Goal: Navigation & Orientation: Go to known website

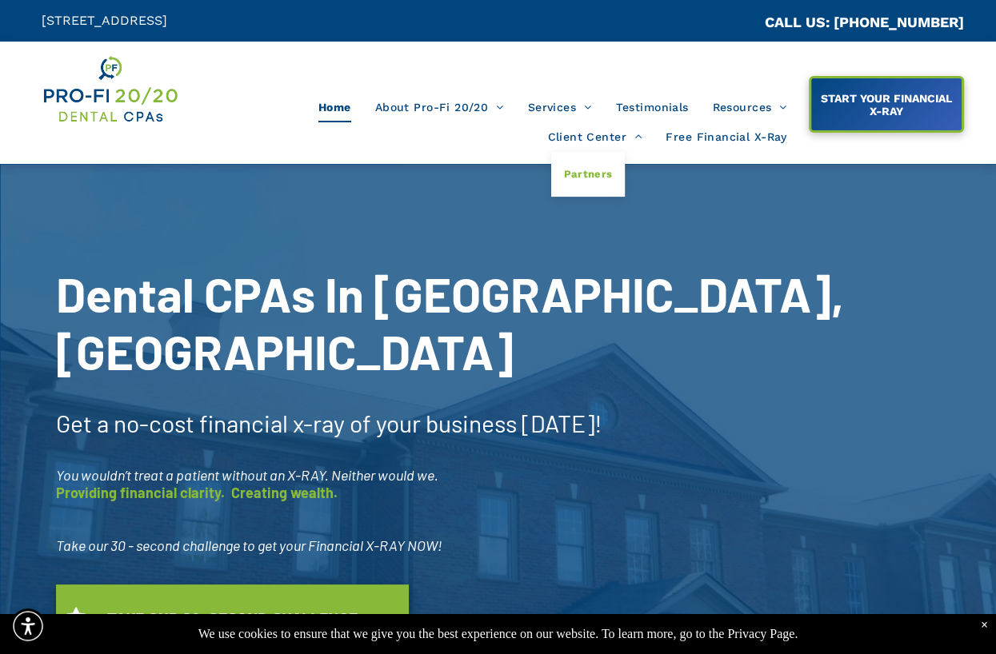
click at [592, 180] on span "Partners" at bounding box center [587, 174] width 49 height 21
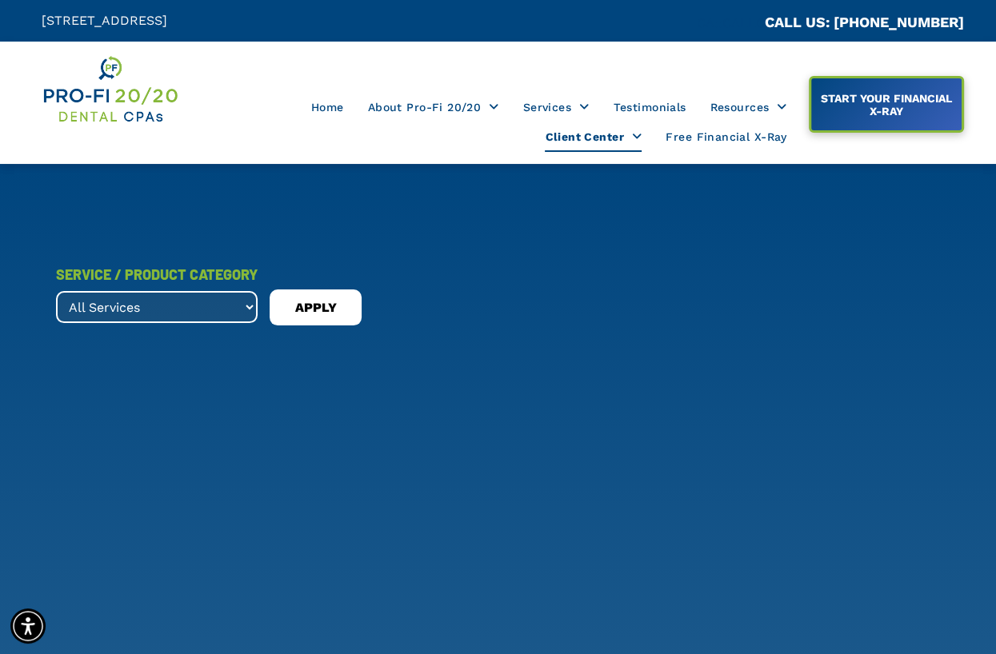
click at [246, 308] on select "All Services" at bounding box center [157, 307] width 202 height 32
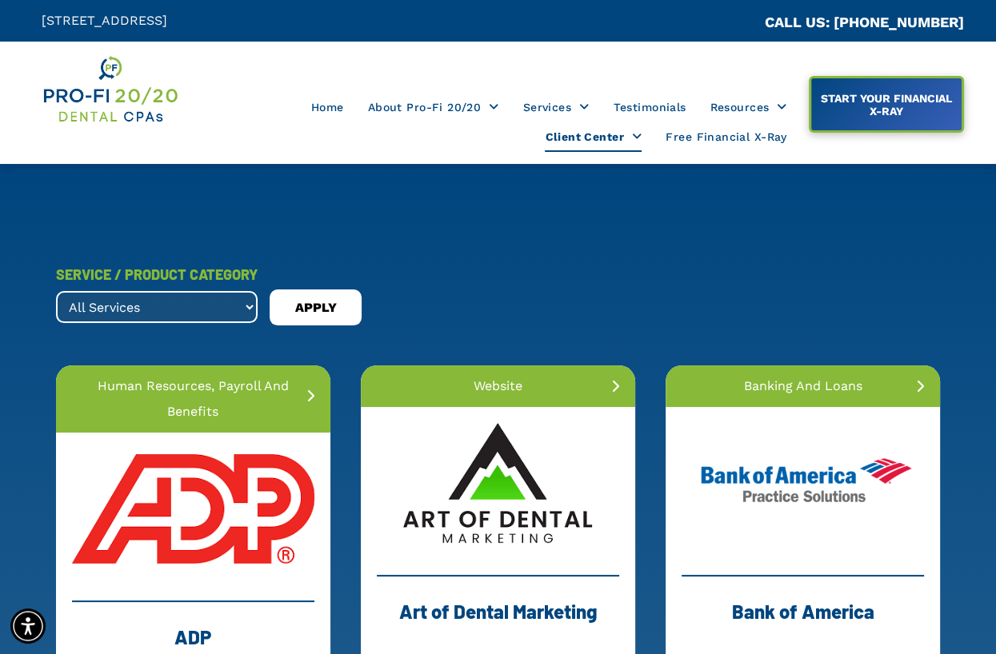
drag, startPoint x: 202, startPoint y: 296, endPoint x: 203, endPoint y: 310, distance: 14.4
click at [202, 305] on select "All Services banking and loans dental collections dental membership forensic ac…" at bounding box center [157, 307] width 202 height 32
click at [712, 270] on div "SERVICE / PRODUCT CATEGORY All Services banking and loans dental collections de…" at bounding box center [498, 293] width 884 height 66
click at [586, 138] on span "Client Center" at bounding box center [593, 137] width 97 height 30
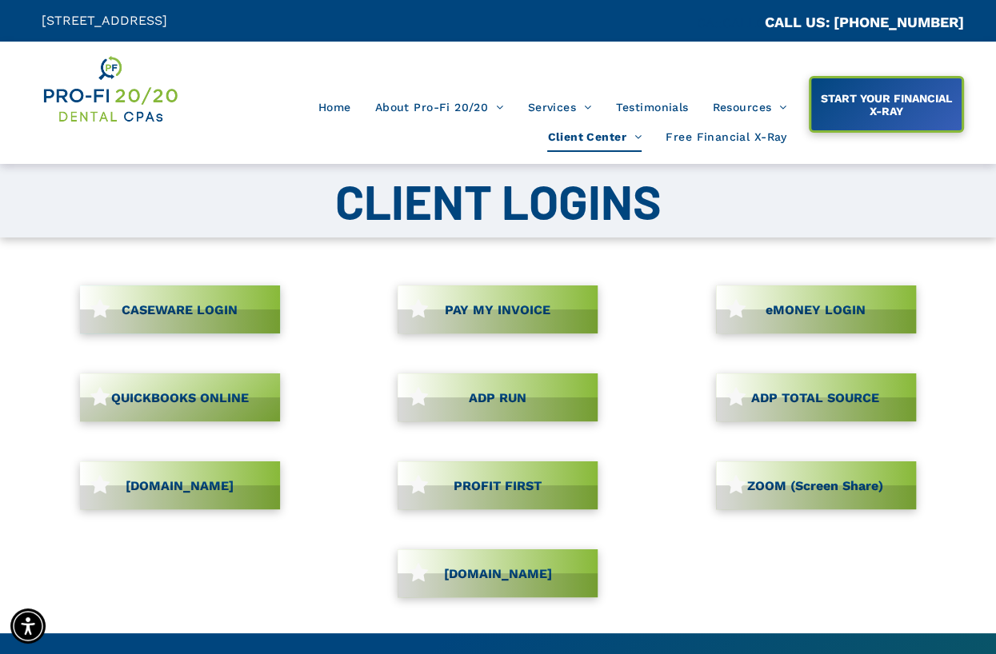
click at [161, 307] on span "CASEWARE LOGIN" at bounding box center [179, 309] width 127 height 31
